Goal: Task Accomplishment & Management: Manage account settings

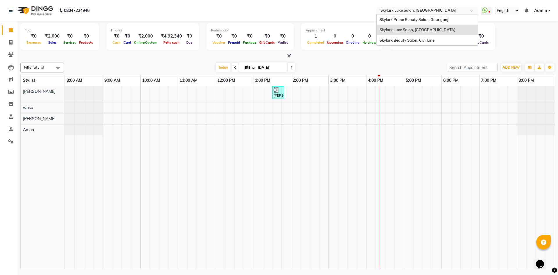
click at [404, 14] on div "Select Location × Skylark Luxe Salon, [GEOGRAPHIC_DATA]" at bounding box center [427, 11] width 102 height 8
click at [401, 20] on span "Skylark Prime Beauty Salon, Gauriganj" at bounding box center [413, 19] width 69 height 5
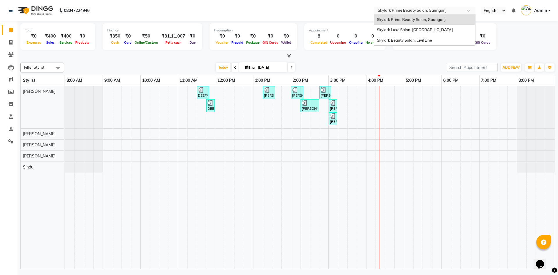
click at [393, 10] on input "text" at bounding box center [419, 11] width 84 height 6
click at [394, 38] on span "Skylark Beauty Salon, Civil Line" at bounding box center [404, 40] width 55 height 5
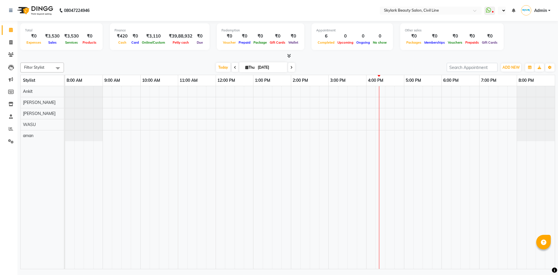
select select "en"
